Goal: Information Seeking & Learning: Learn about a topic

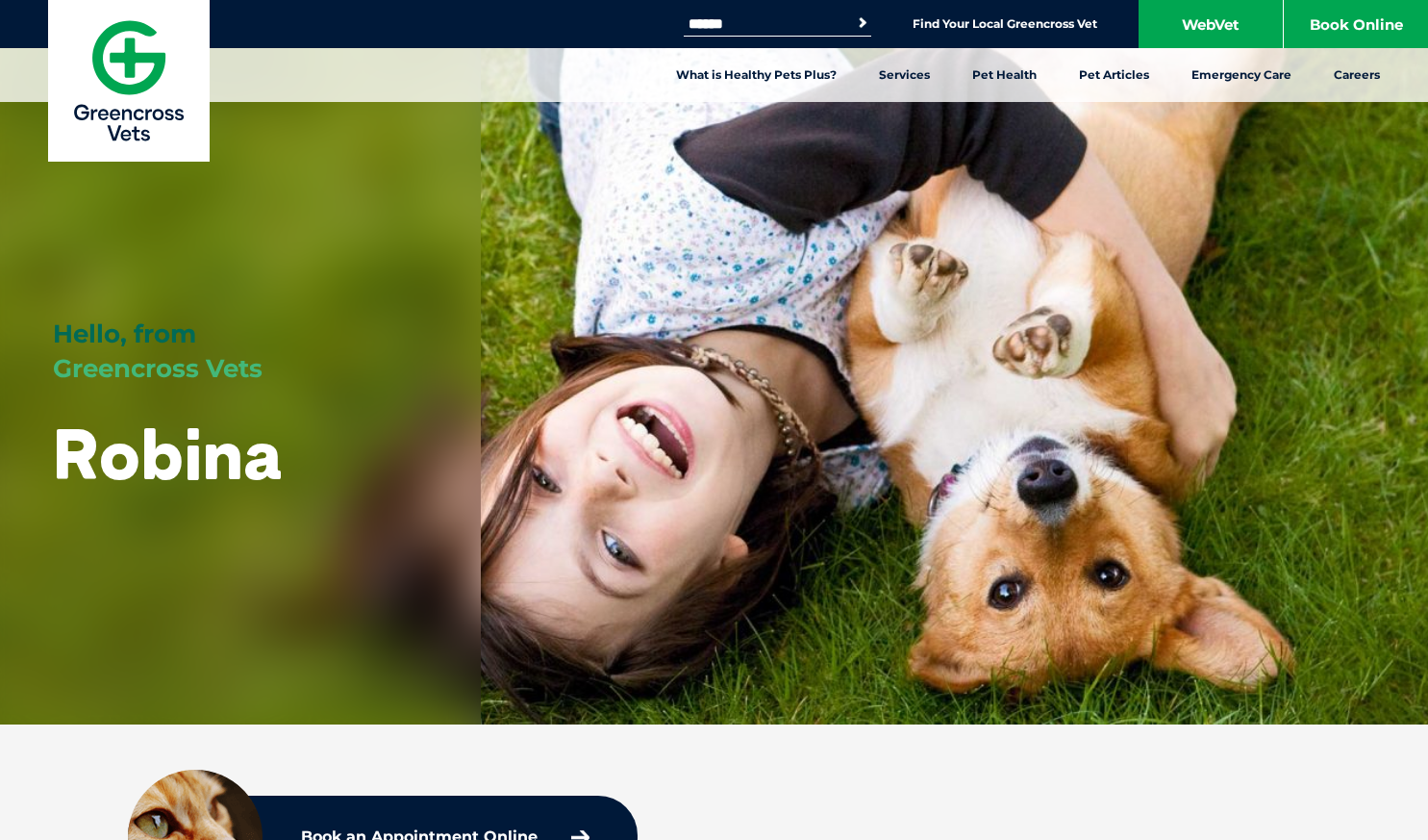
click at [744, 22] on input "Search for:" at bounding box center [765, 24] width 163 height 15
click at [854, 14] on button "Search" at bounding box center [863, 23] width 19 height 19
type input "**********"
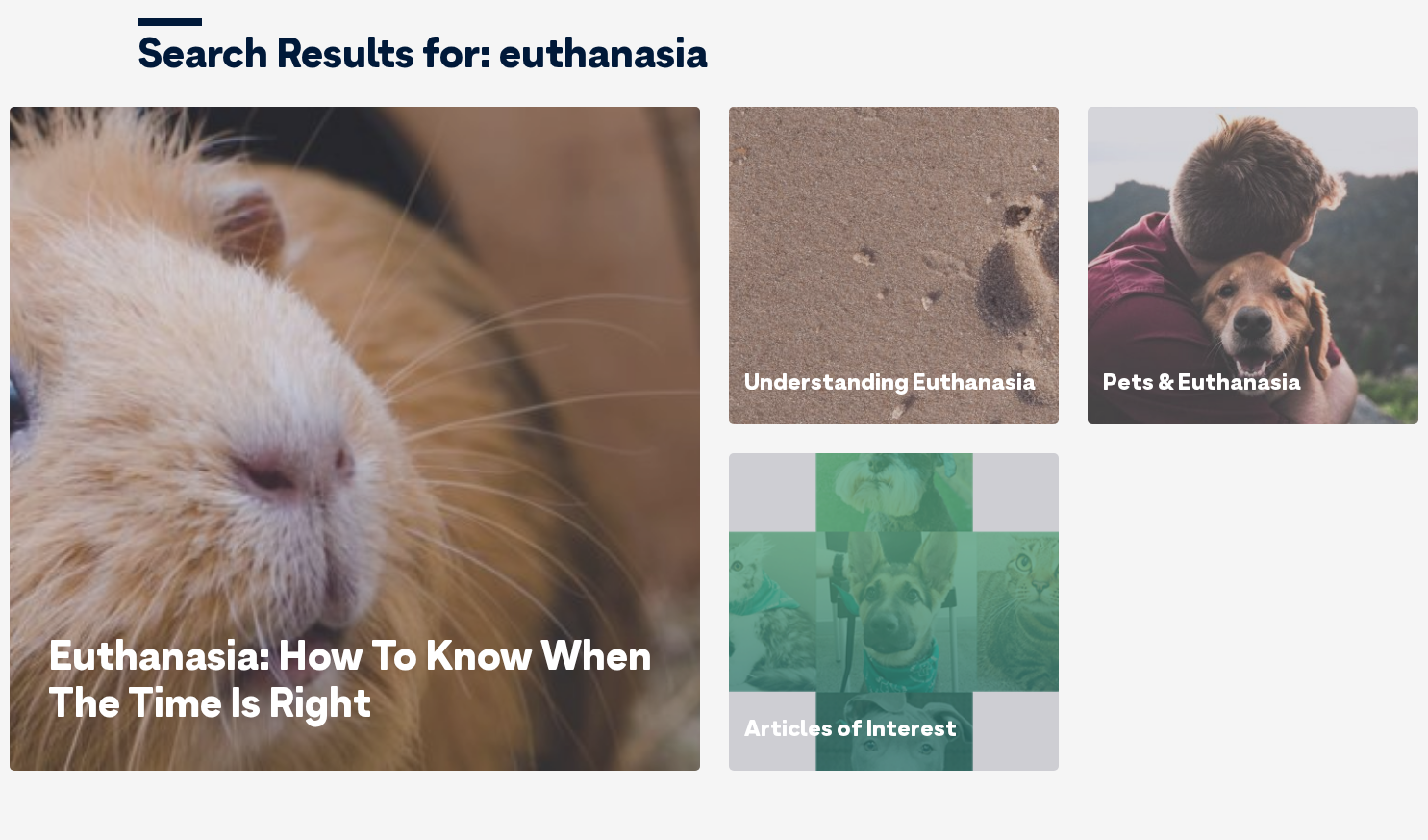
scroll to position [182, 0]
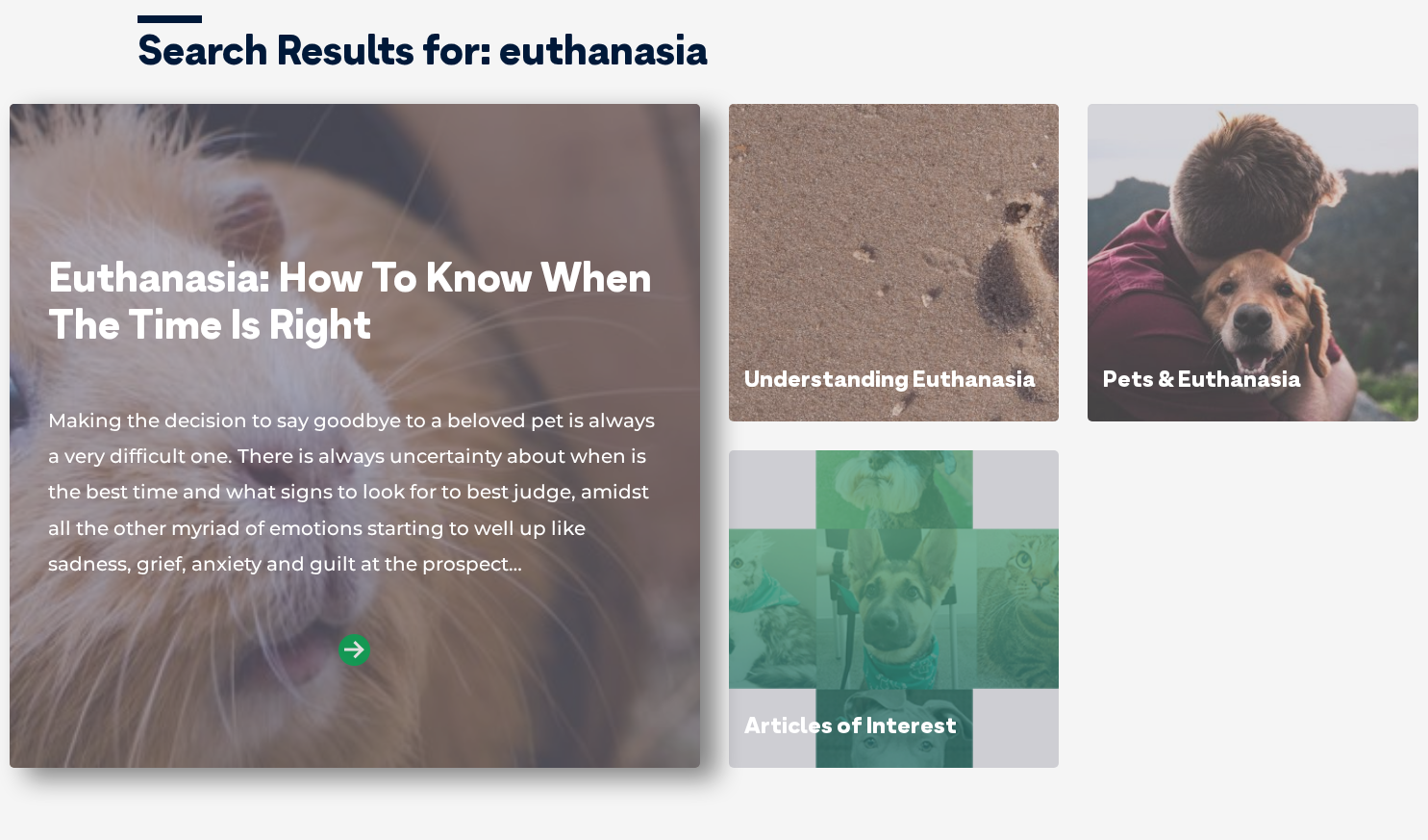
click at [367, 658] on icon at bounding box center [354, 650] width 32 height 32
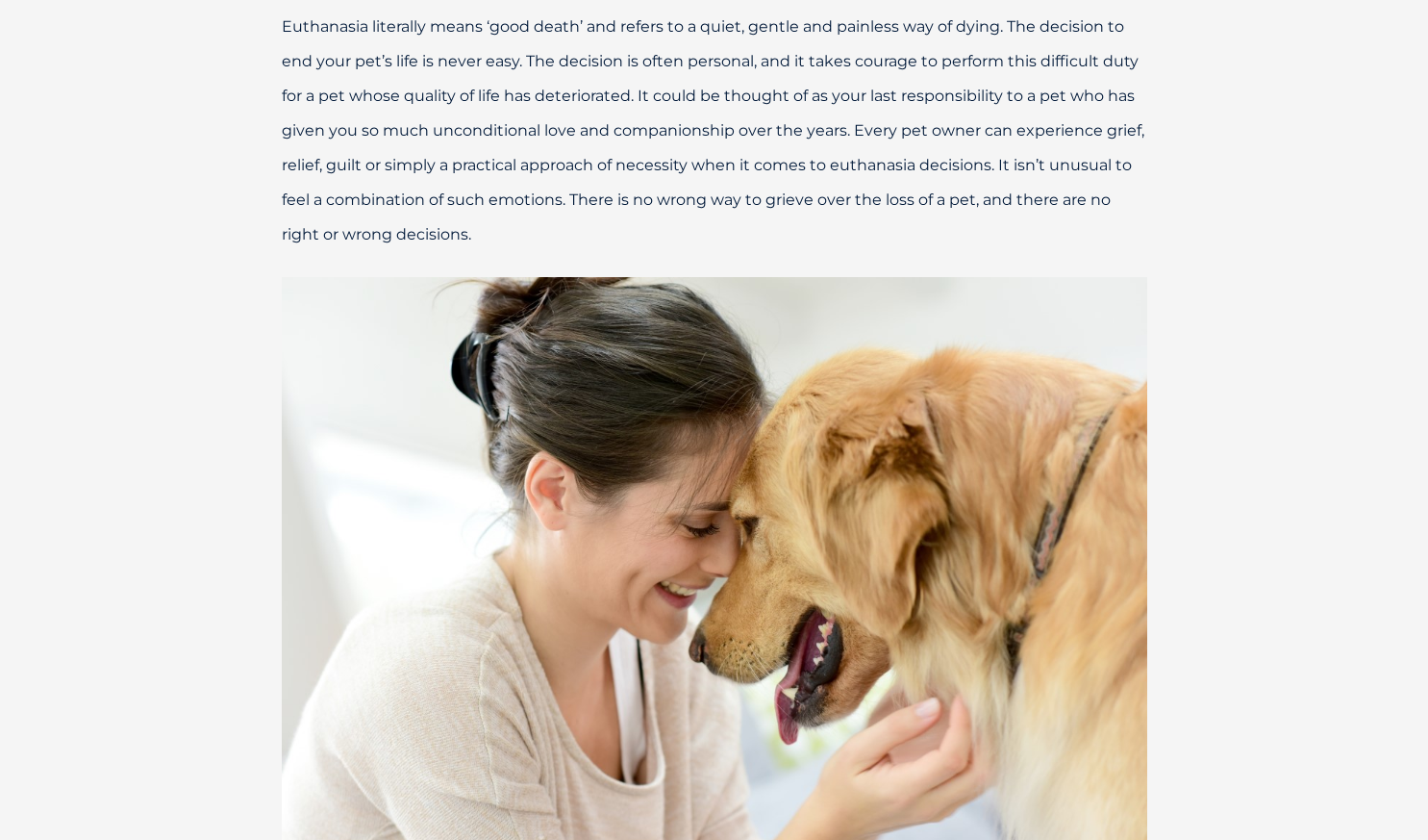
drag, startPoint x: 1439, startPoint y: 310, endPoint x: 1427, endPoint y: 304, distance: 13.4
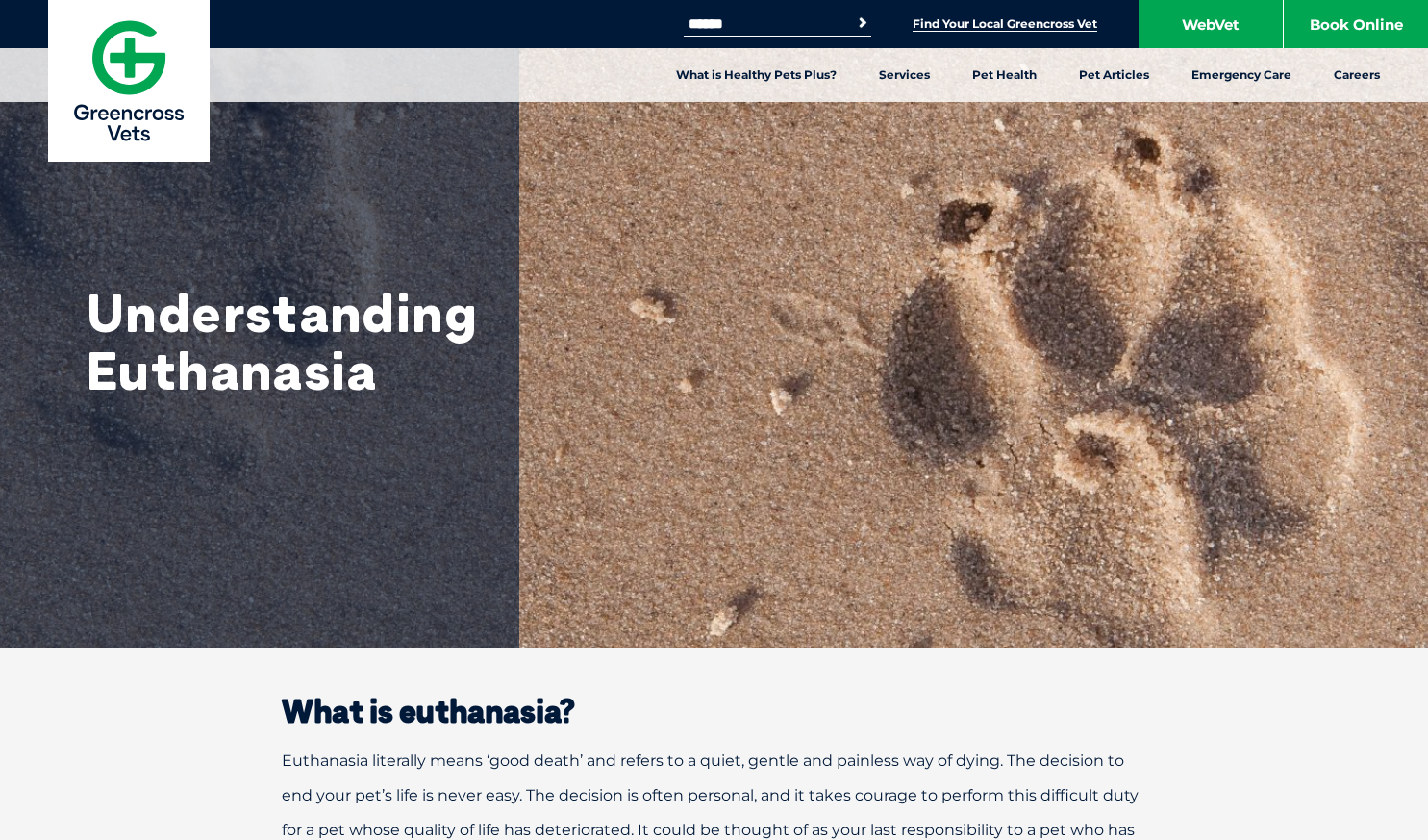
click at [989, 26] on link "Find Your Local Greencross Vet" at bounding box center [1004, 24] width 184 height 15
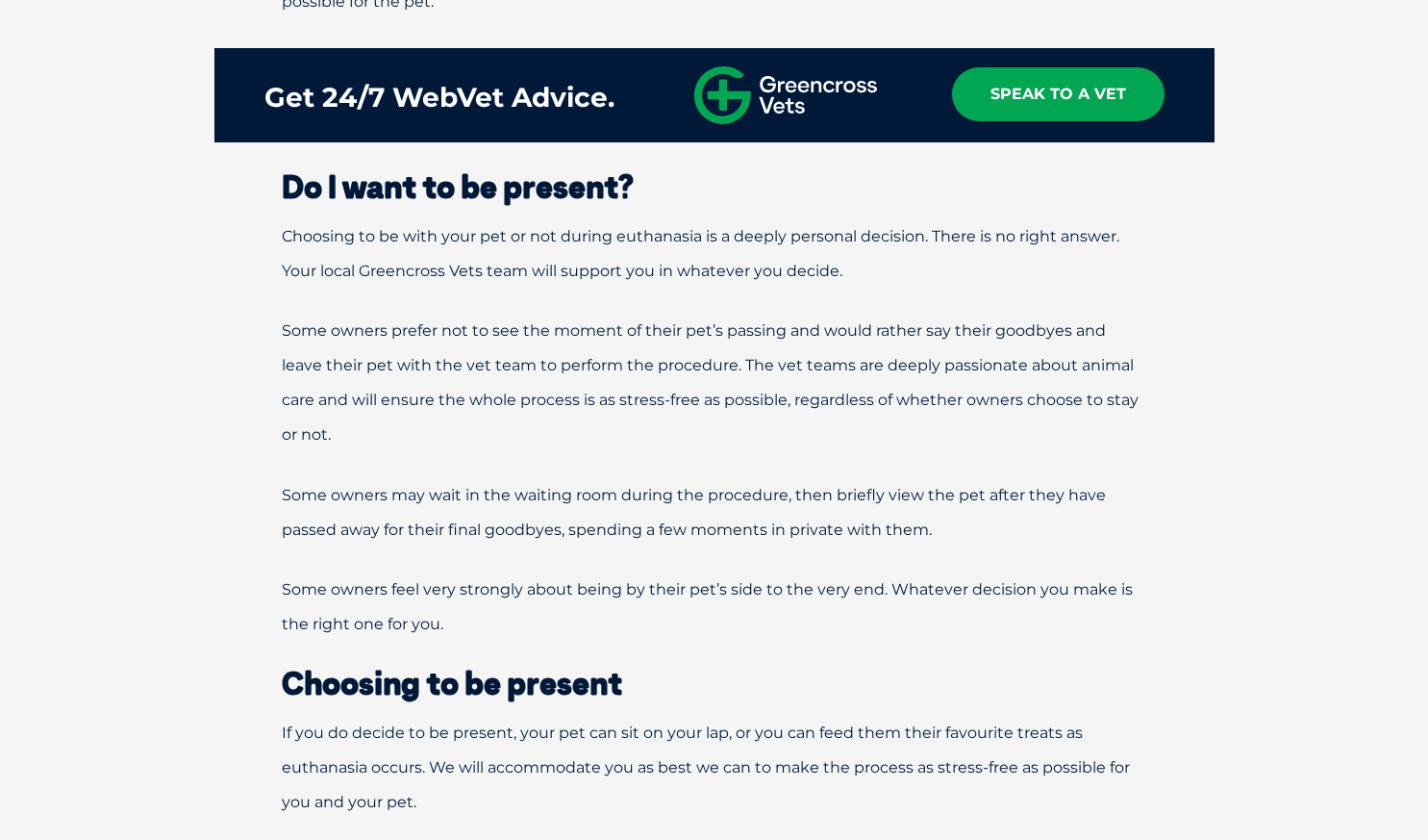
scroll to position [2937, 0]
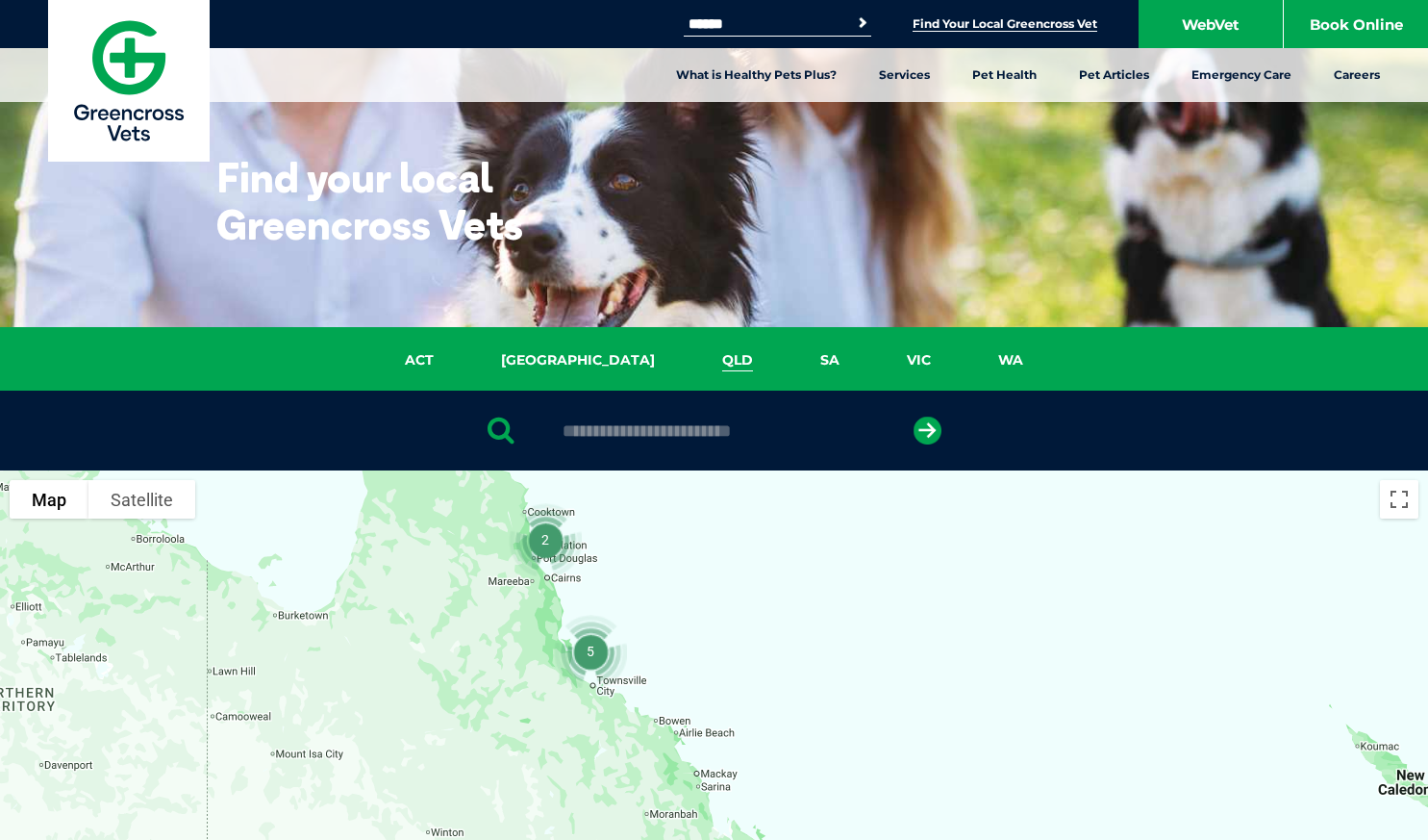
click at [603, 406] on div at bounding box center [714, 430] width 1428 height 80
click at [599, 421] on input "text" at bounding box center [714, 431] width 322 height 19
type input "**********"
click at [670, 441] on div "**********" at bounding box center [714, 430] width 1428 height 80
click at [645, 429] on input "**********" at bounding box center [714, 431] width 322 height 19
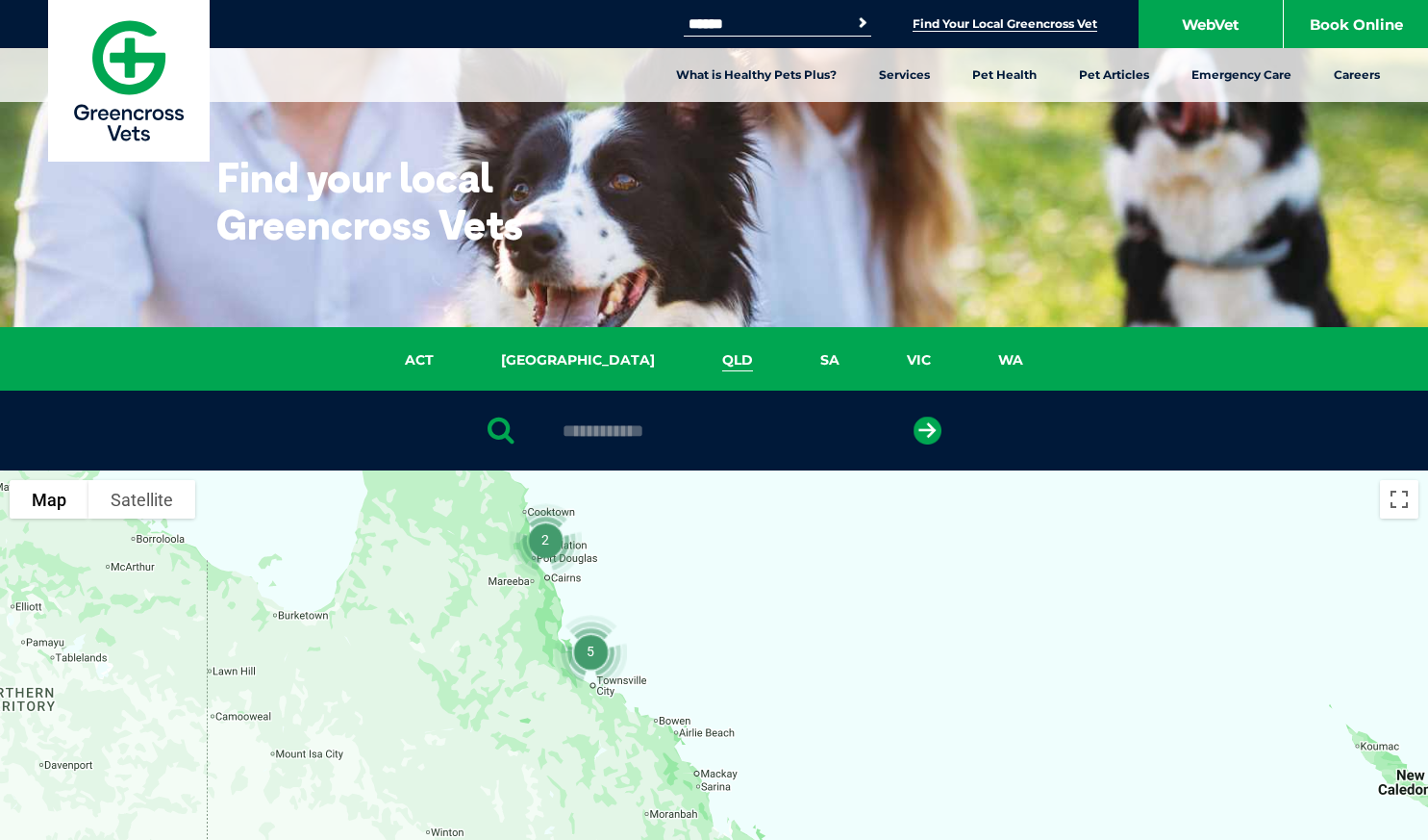
scroll to position [734, 0]
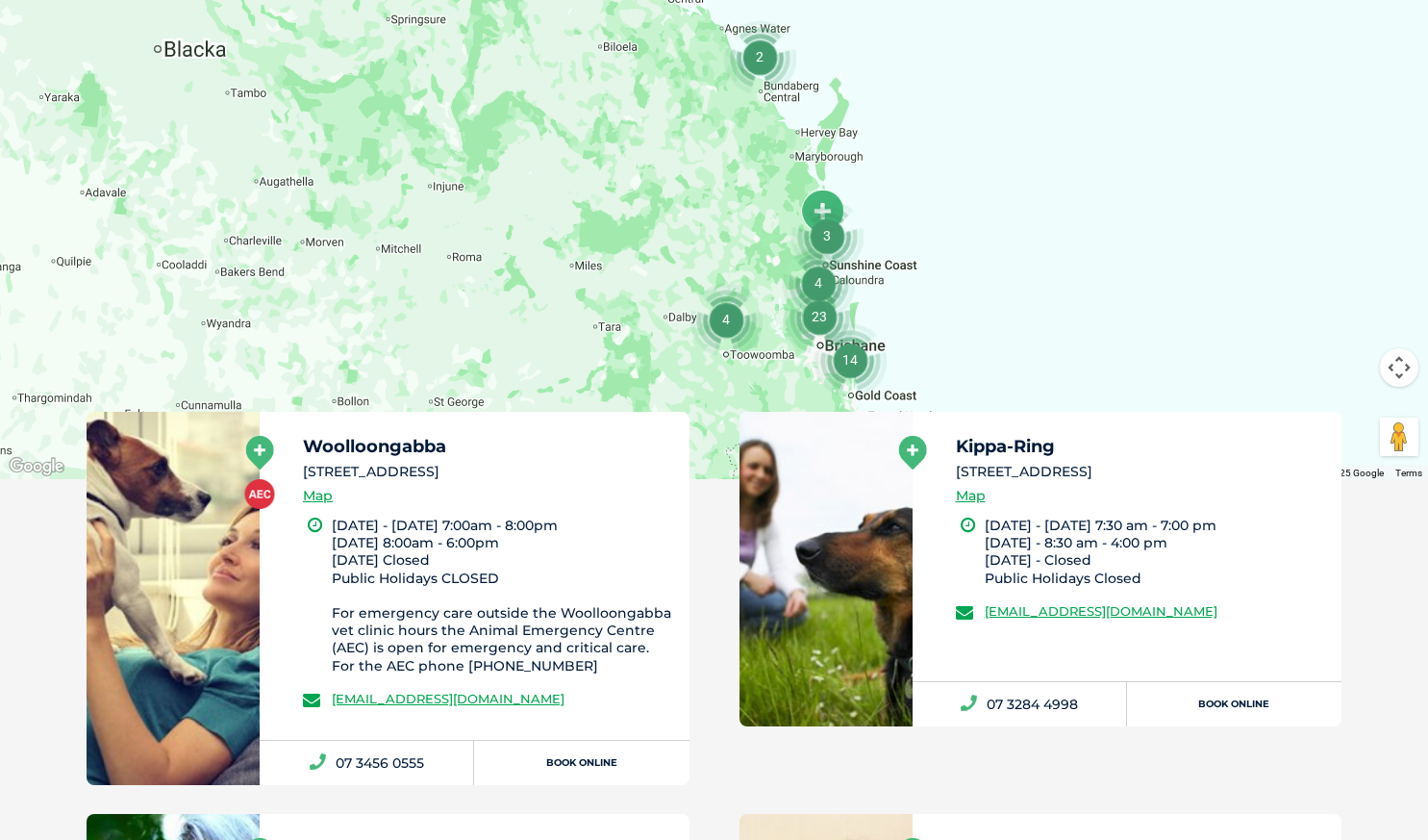
drag, startPoint x: 904, startPoint y: 302, endPoint x: 875, endPoint y: 163, distance: 142.0
click at [893, 132] on div at bounding box center [714, 107] width 1428 height 742
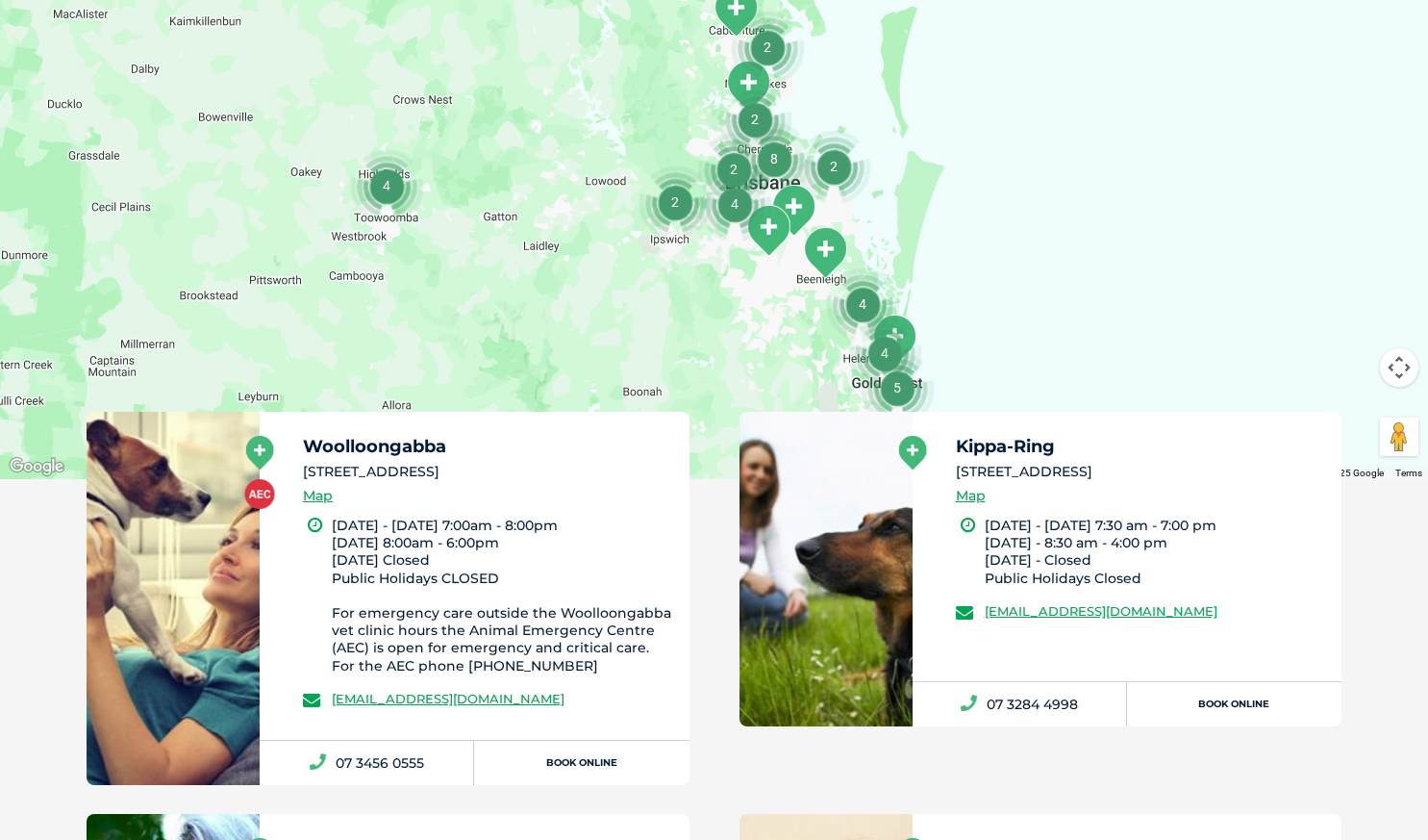
drag, startPoint x: 962, startPoint y: 315, endPoint x: 911, endPoint y: 171, distance: 152.8
click at [911, 171] on div at bounding box center [714, 107] width 1428 height 742
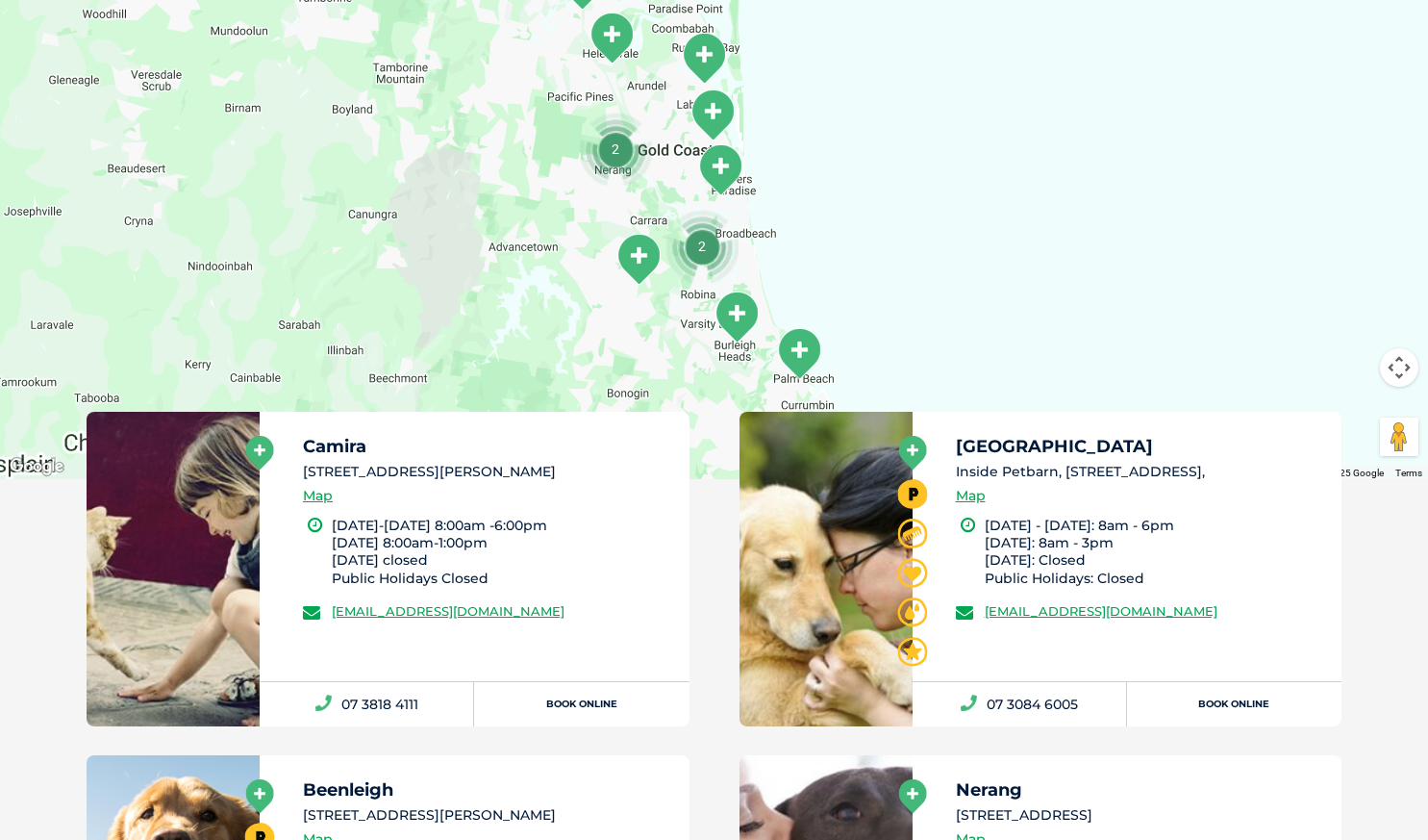
drag, startPoint x: 823, startPoint y: 251, endPoint x: 786, endPoint y: 182, distance: 78.3
click at [819, 162] on div at bounding box center [714, 107] width 1428 height 742
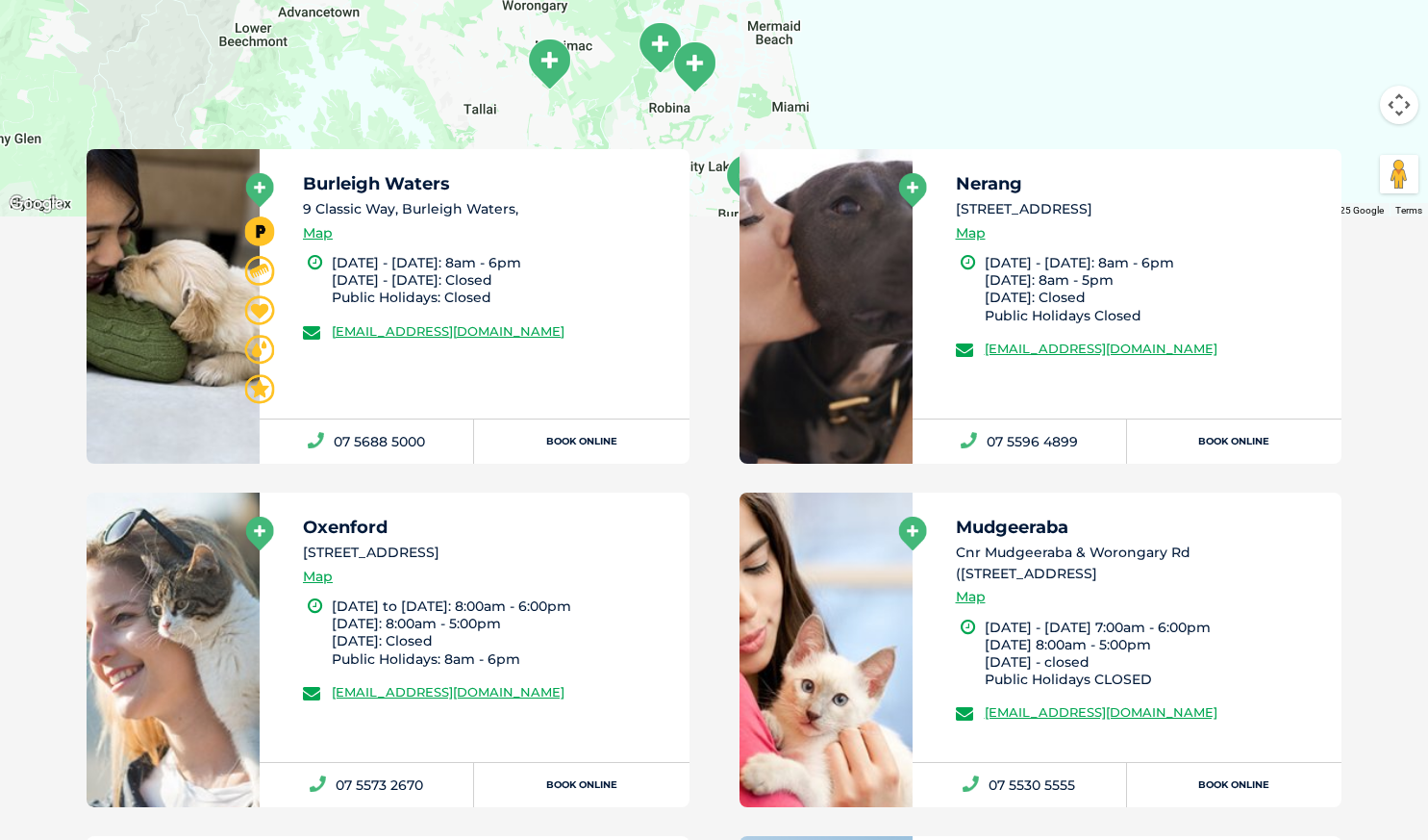
scroll to position [201, 0]
